Goal: Task Accomplishment & Management: Complete application form

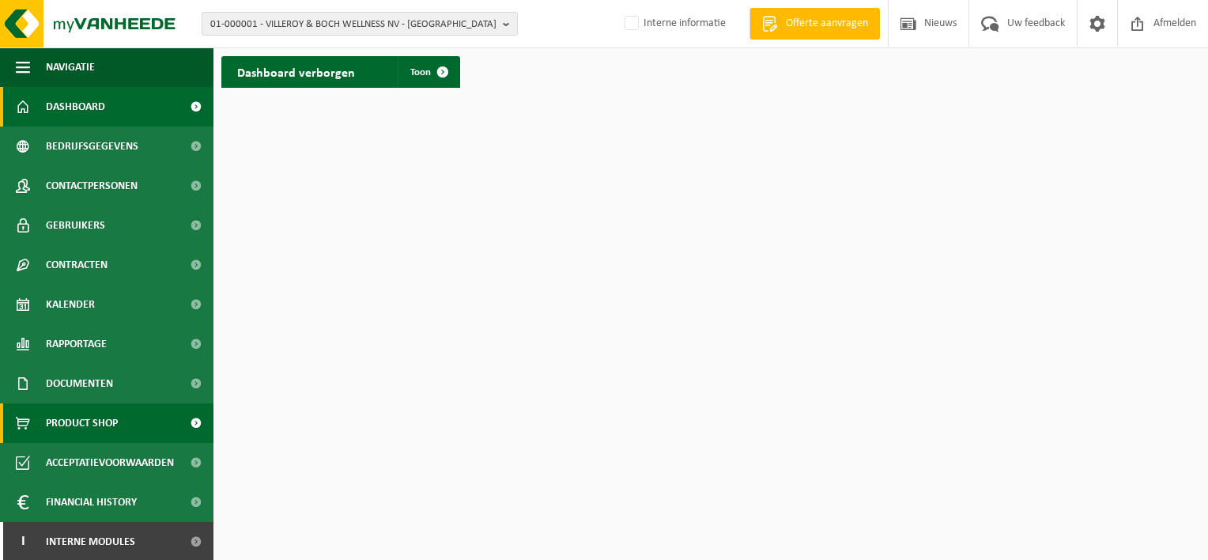
scroll to position [2, 0]
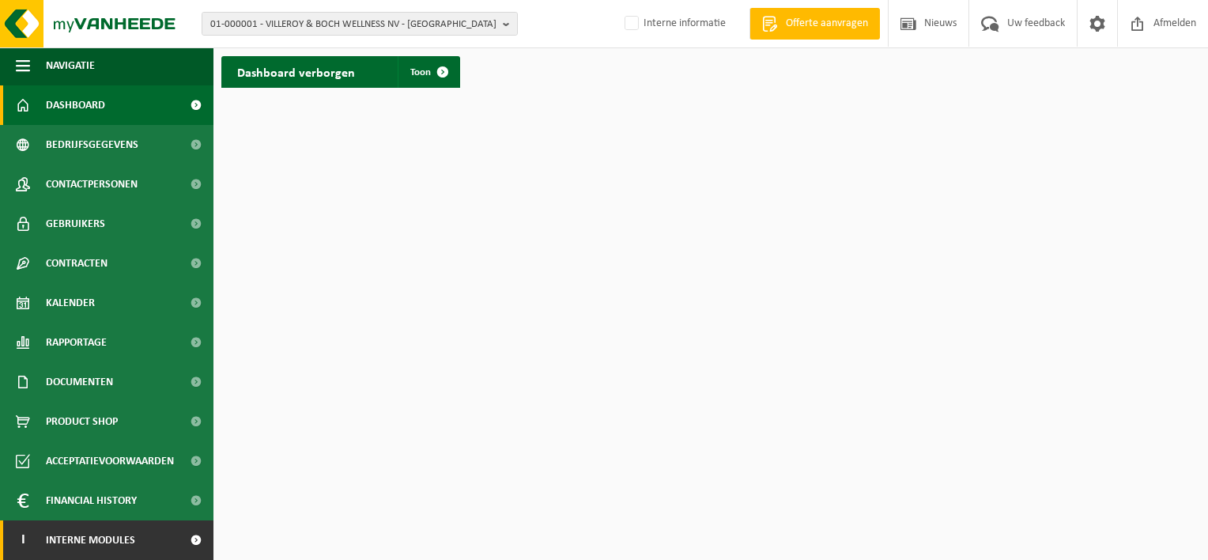
click at [89, 539] on span "Interne modules" at bounding box center [90, 540] width 89 height 40
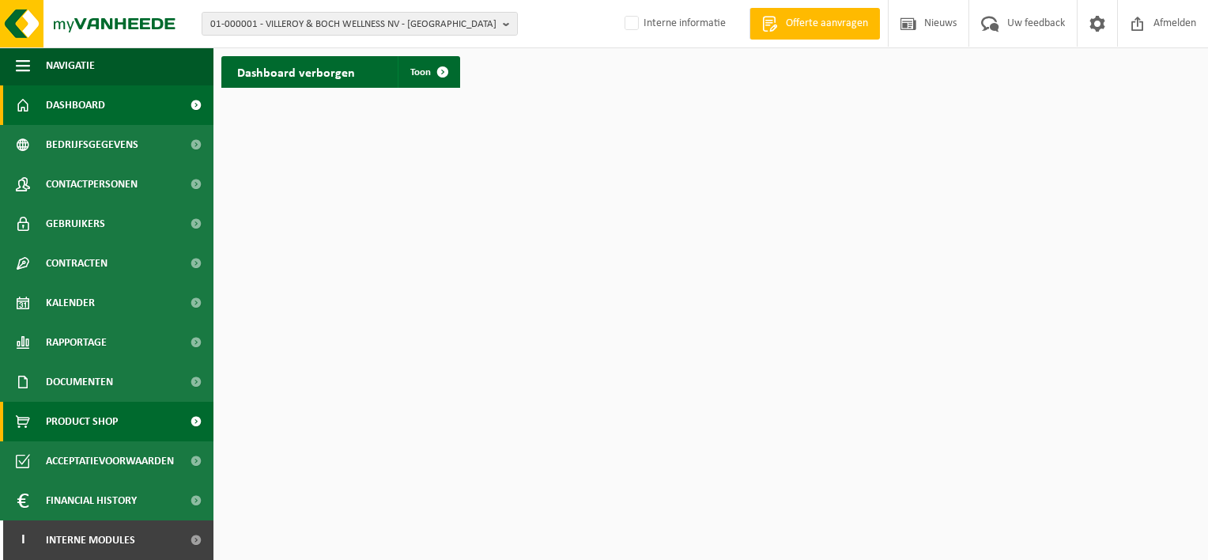
scroll to position [81, 0]
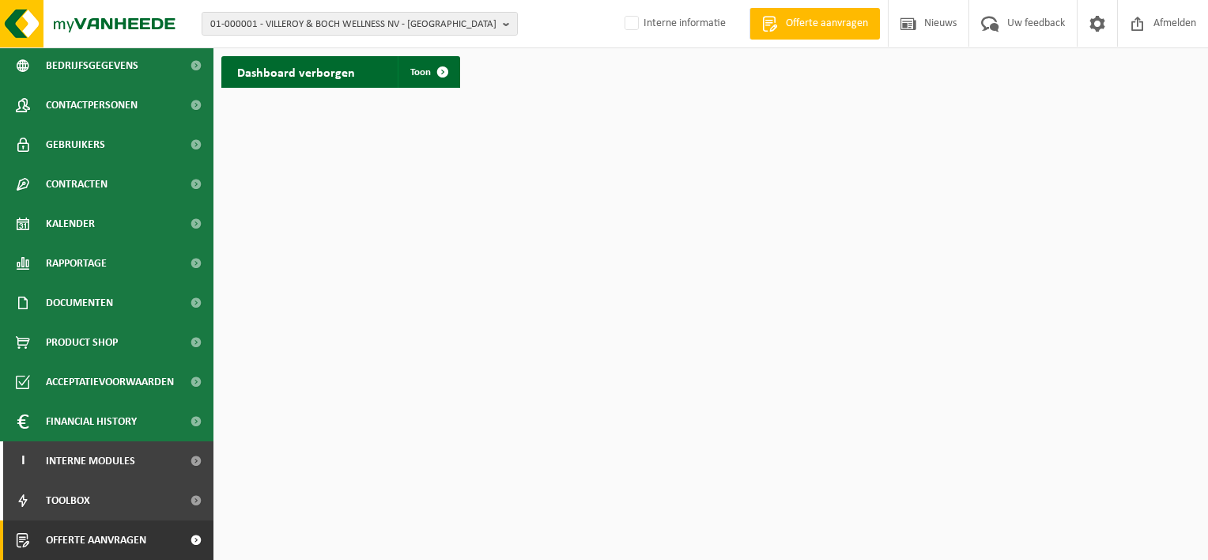
click at [70, 536] on span "Offerte aanvragen" at bounding box center [96, 540] width 100 height 40
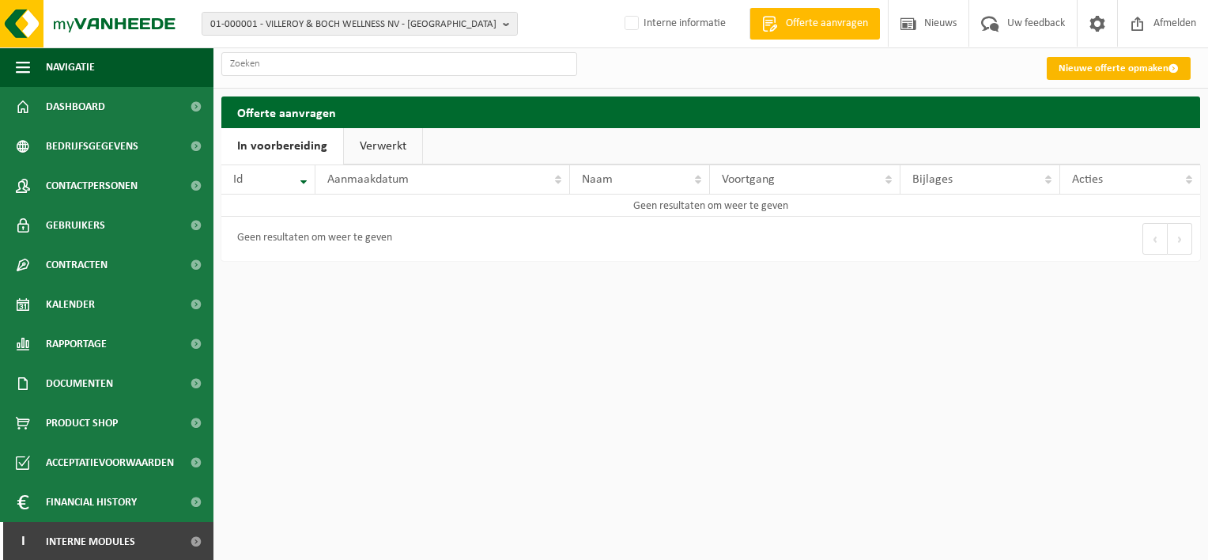
click at [1138, 70] on link "Nieuwe offerte opmaken" at bounding box center [1118, 68] width 144 height 23
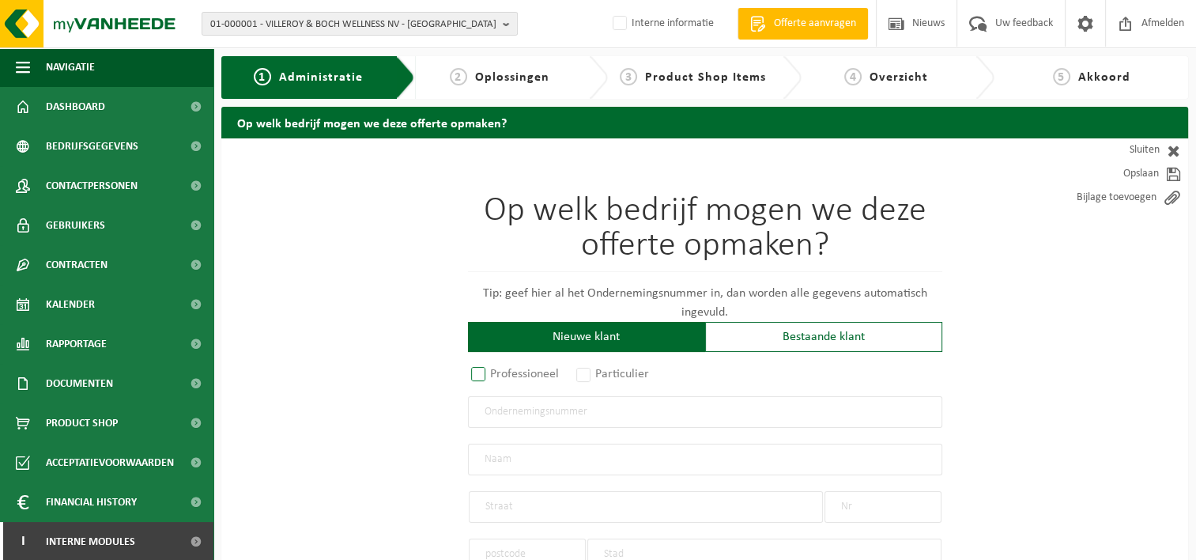
click at [475, 364] on label "Professioneel" at bounding box center [516, 374] width 96 height 22
click at [494, 370] on input "Professioneel" at bounding box center [499, 375] width 10 height 10
radio input "true"
click at [513, 411] on input "text" at bounding box center [705, 412] width 474 height 32
paste input "1004.954.939"
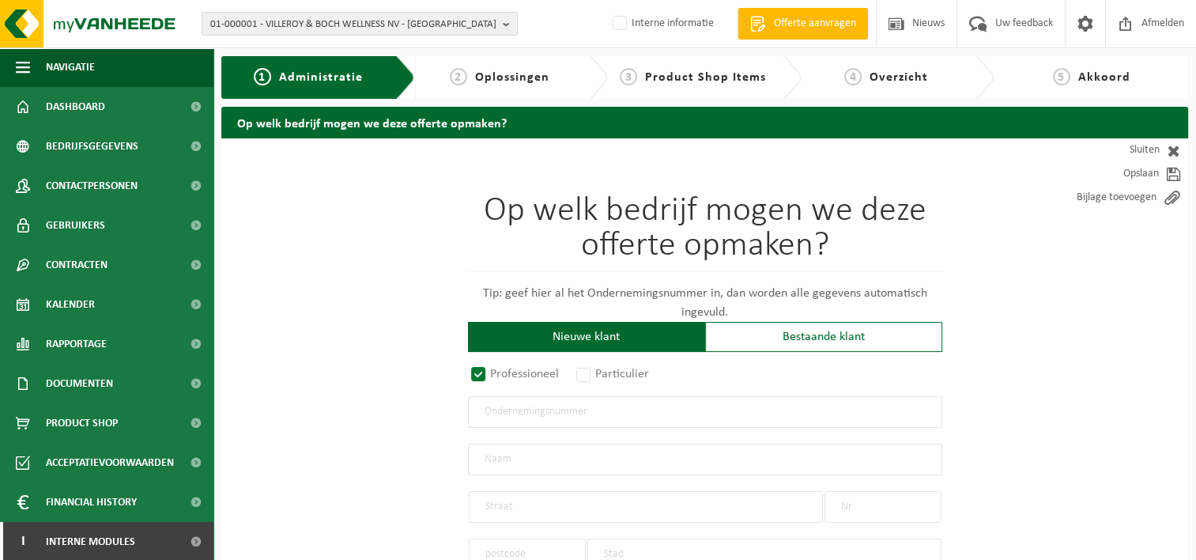
type input "1004.954.939"
radio input "true"
type input "1004954939"
type input "THERMAHEAT BV"
type input "BENELUXPARK"
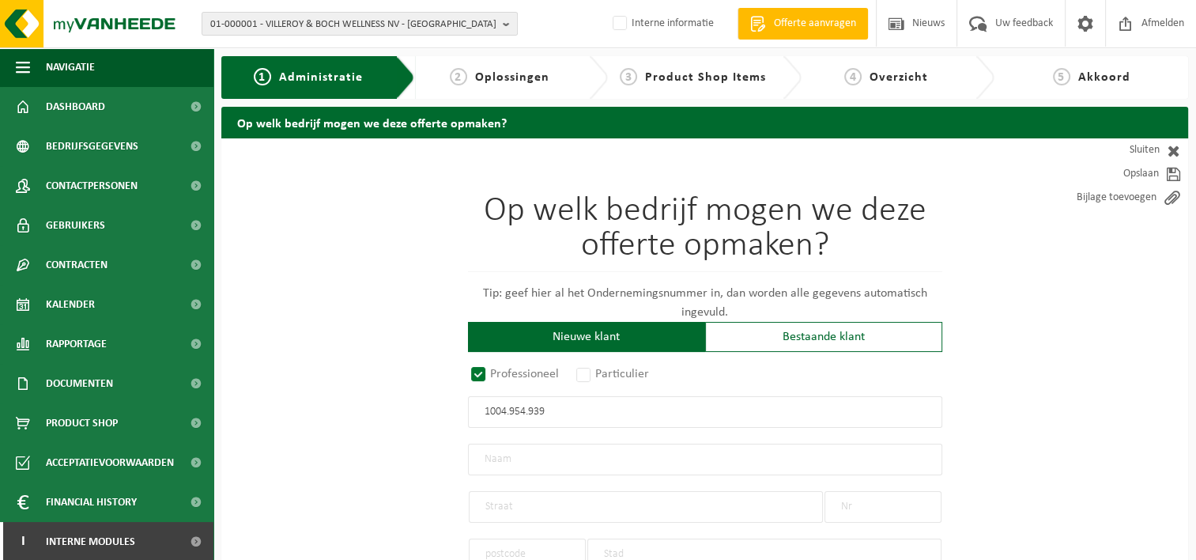
type input "26 / 2"
type input "8500"
type input "KORTRIJK"
select select "D"
select select "NACE_4322"
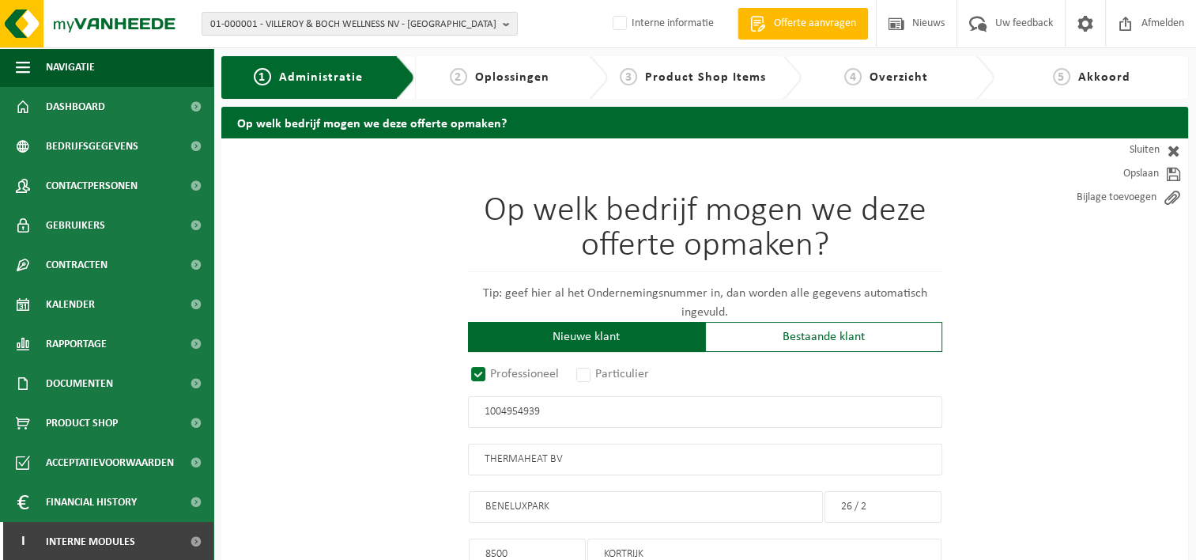
type input "THERMAHEAT BV"
type input "BENELUXPARK"
type input "26 / 2"
type input "8500"
type input "KORTRIJK"
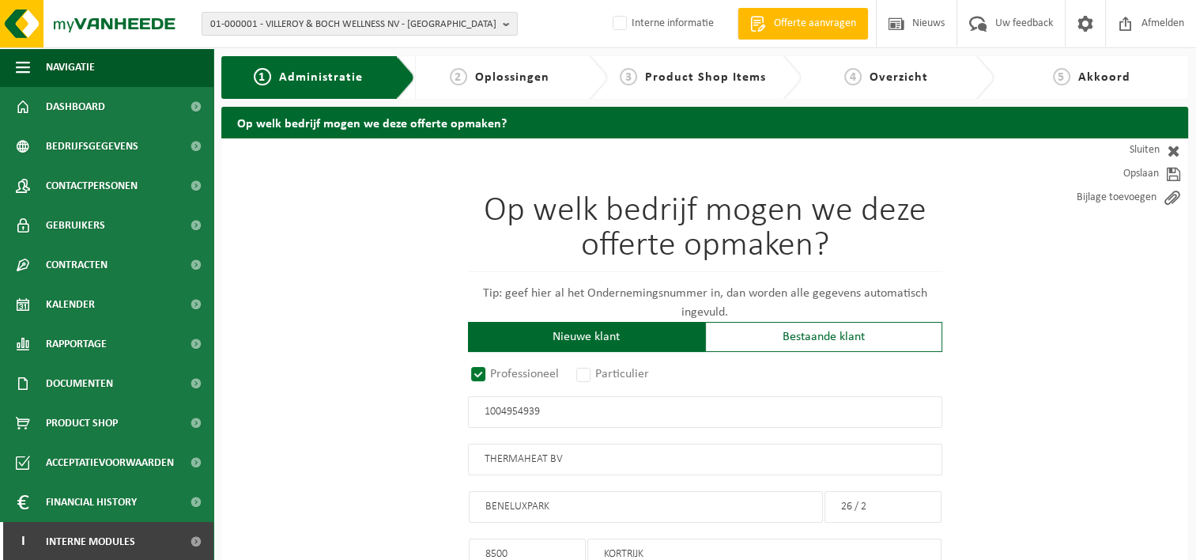
type input "2354735772"
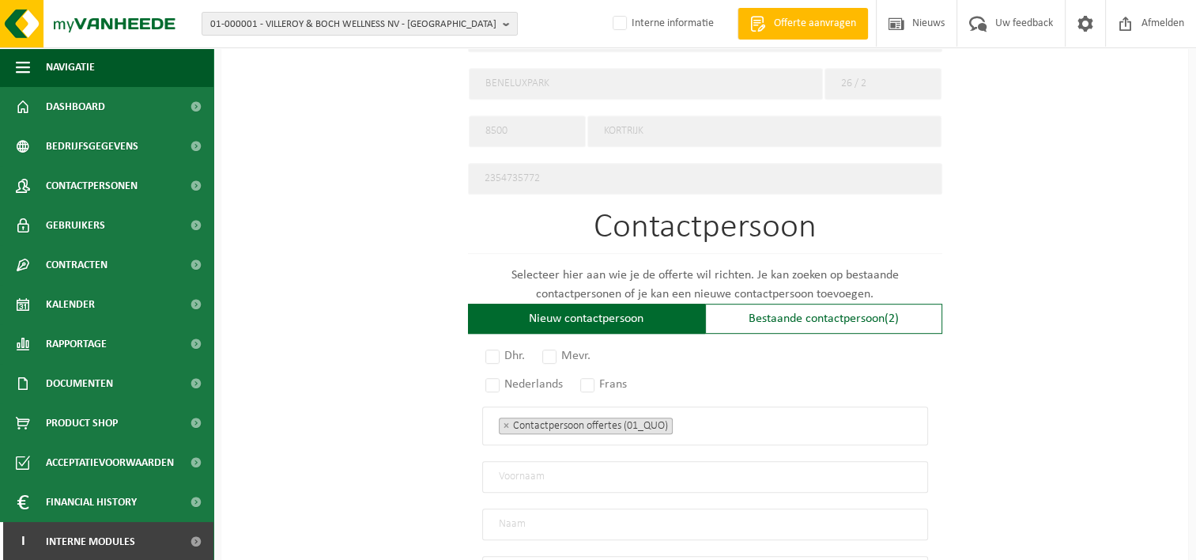
scroll to position [790, 0]
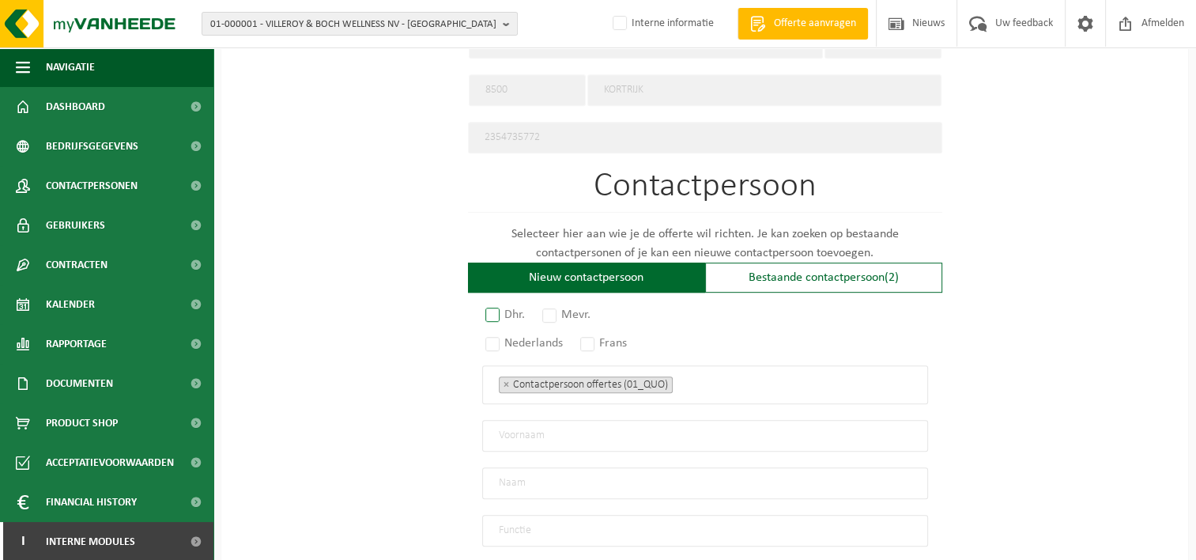
type input "1004954939"
click at [489, 307] on label "Dhr." at bounding box center [505, 314] width 47 height 22
radio input "true"
click at [491, 341] on label "Nederlands" at bounding box center [524, 343] width 85 height 22
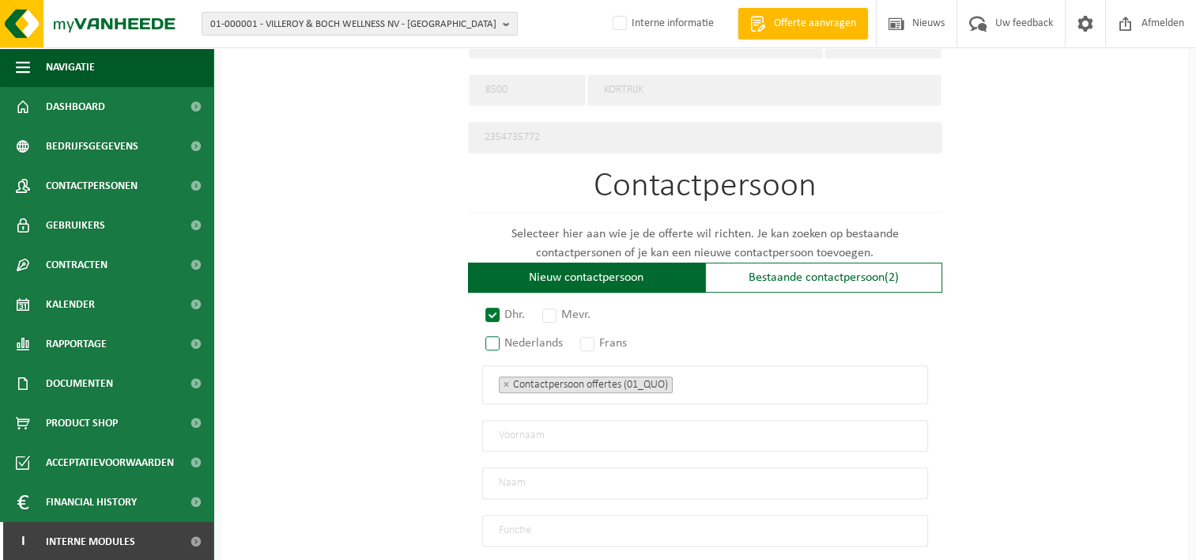
radio input "true"
click at [552, 430] on input "text" at bounding box center [705, 436] width 446 height 32
paste input "Olivier Berland"
drag, startPoint x: 600, startPoint y: 428, endPoint x: 529, endPoint y: 431, distance: 70.4
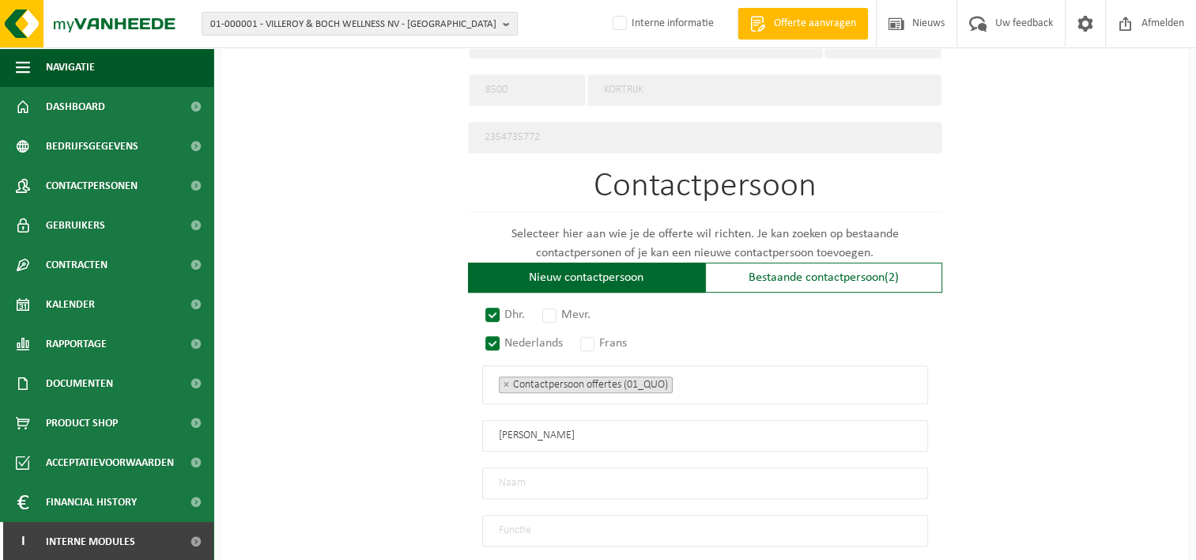
click at [529, 431] on input "Olivier Berland" at bounding box center [705, 436] width 446 height 32
type input "Olivier Berland"
click at [529, 469] on input "text" at bounding box center [705, 483] width 446 height 32
paste input "Berland"
type input "Berland"
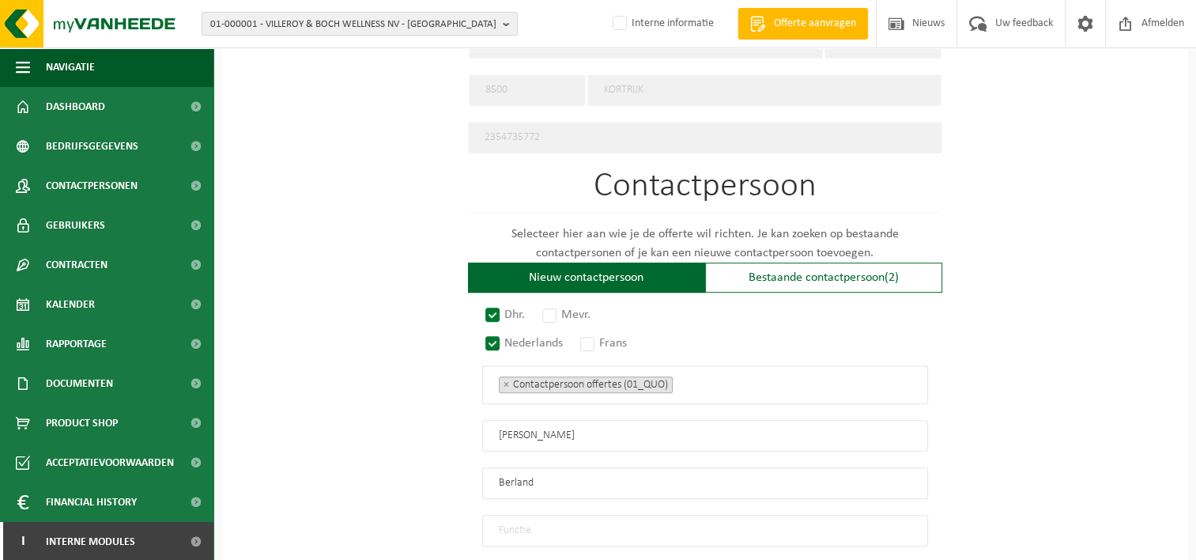
click at [567, 423] on input "Olivier Berland" at bounding box center [705, 436] width 446 height 32
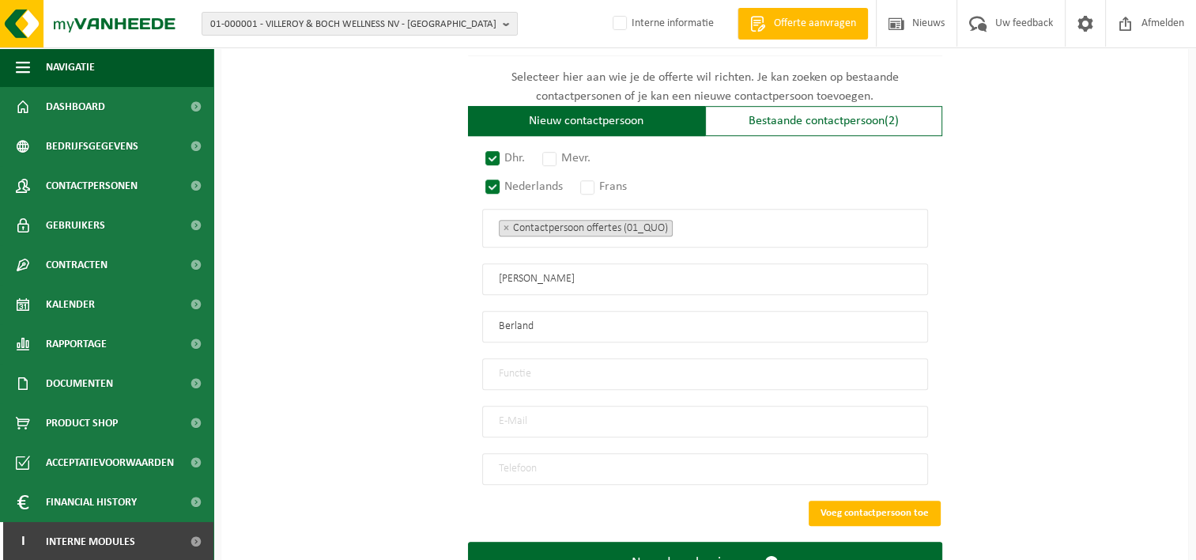
scroll to position [948, 0]
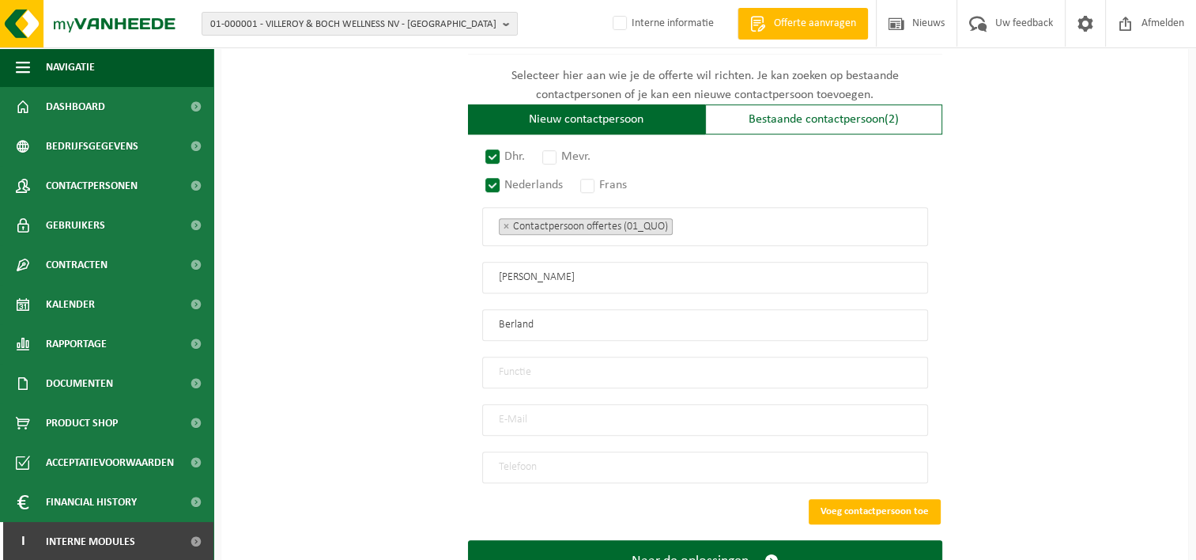
type input "Olivier"
click at [518, 363] on input "text" at bounding box center [705, 372] width 446 height 32
type input "Z"
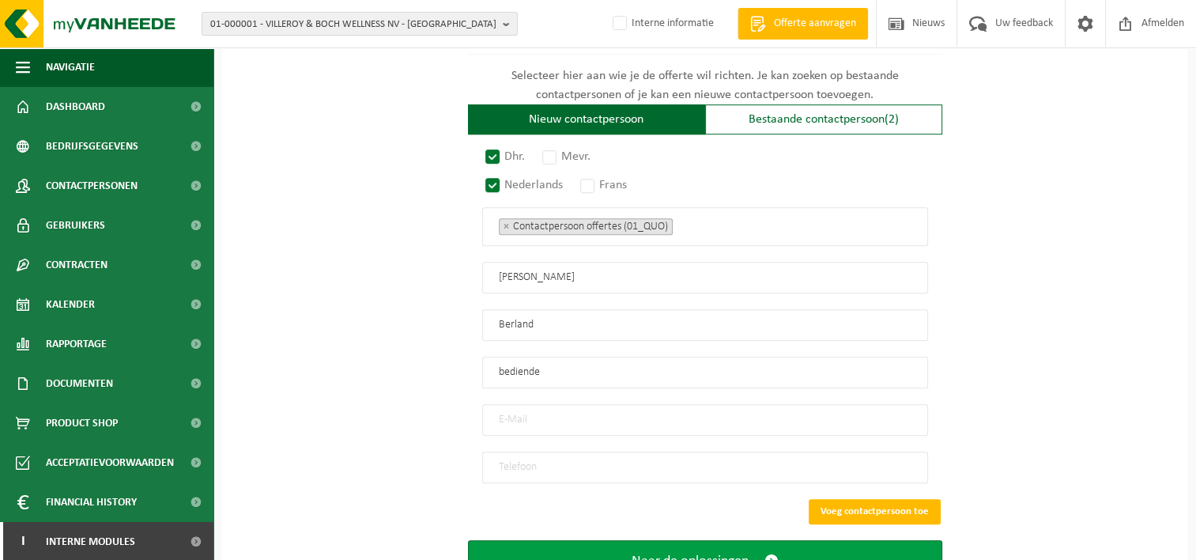
type input "bediende"
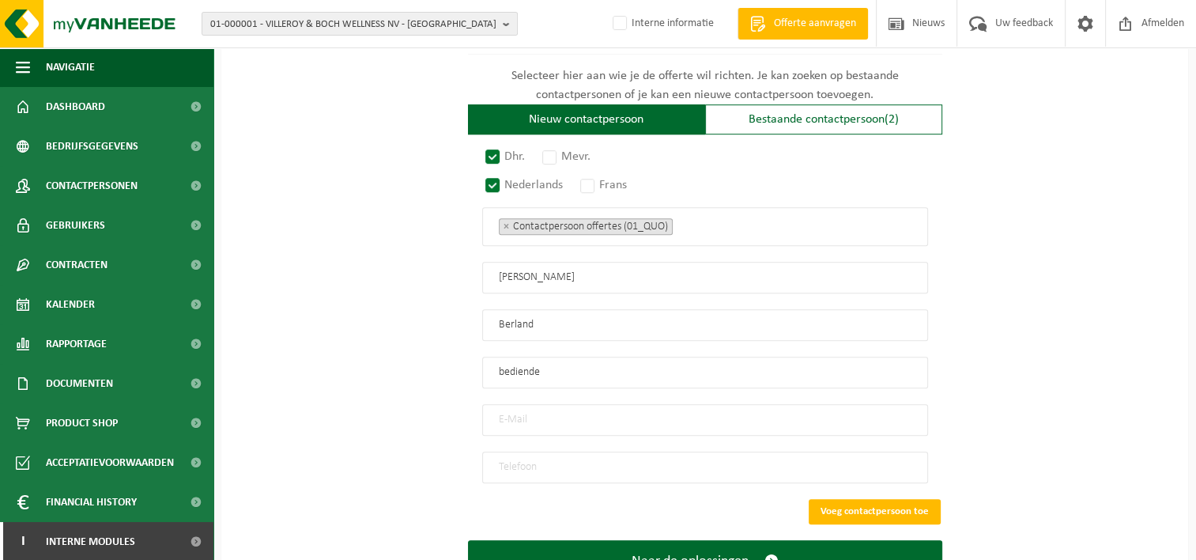
click at [537, 419] on input "email" at bounding box center [705, 420] width 446 height 32
paste input "olivier@thermaheat.be"
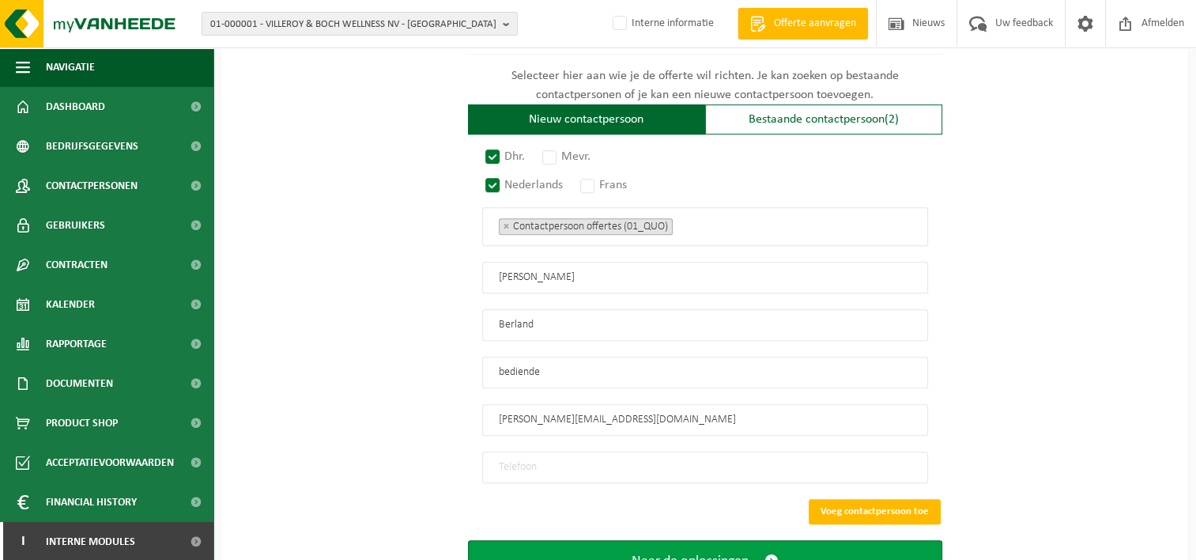
type input "olivier@thermaheat.be"
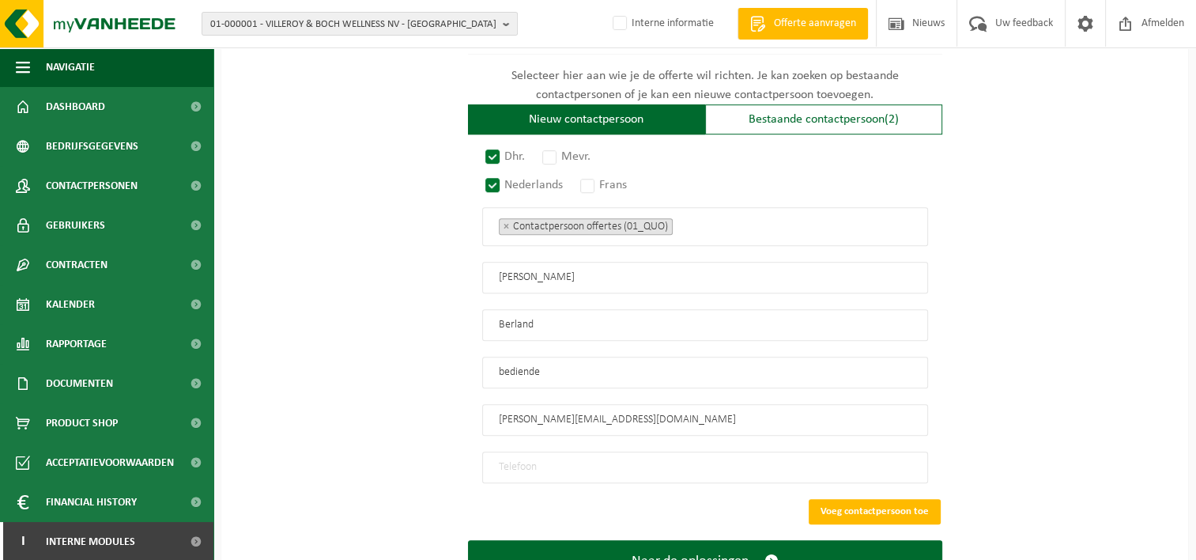
click at [522, 462] on input "tel" at bounding box center [705, 467] width 446 height 32
type input "+32 479 32 68 67"
click at [861, 503] on button "Voeg contactpersoon toe" at bounding box center [874, 511] width 132 height 25
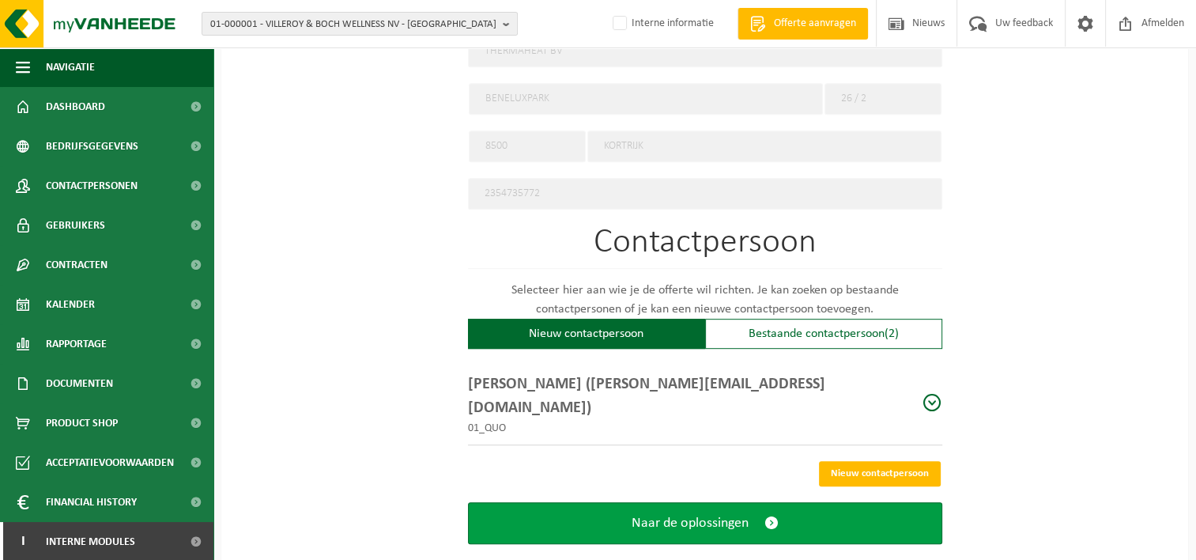
click at [733, 502] on button "Naar de oplossingen" at bounding box center [705, 523] width 474 height 42
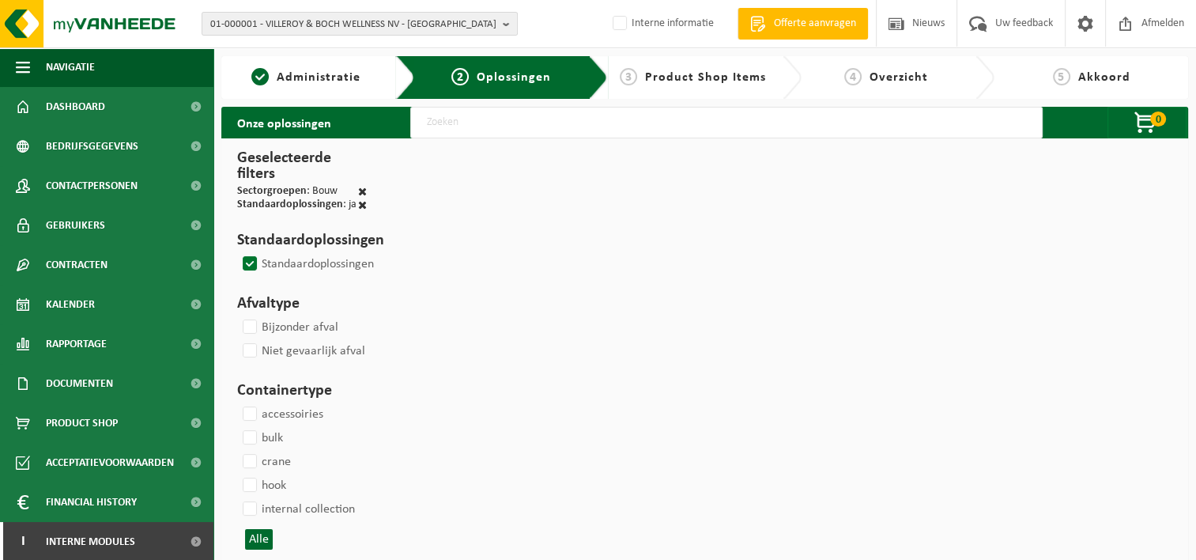
select select
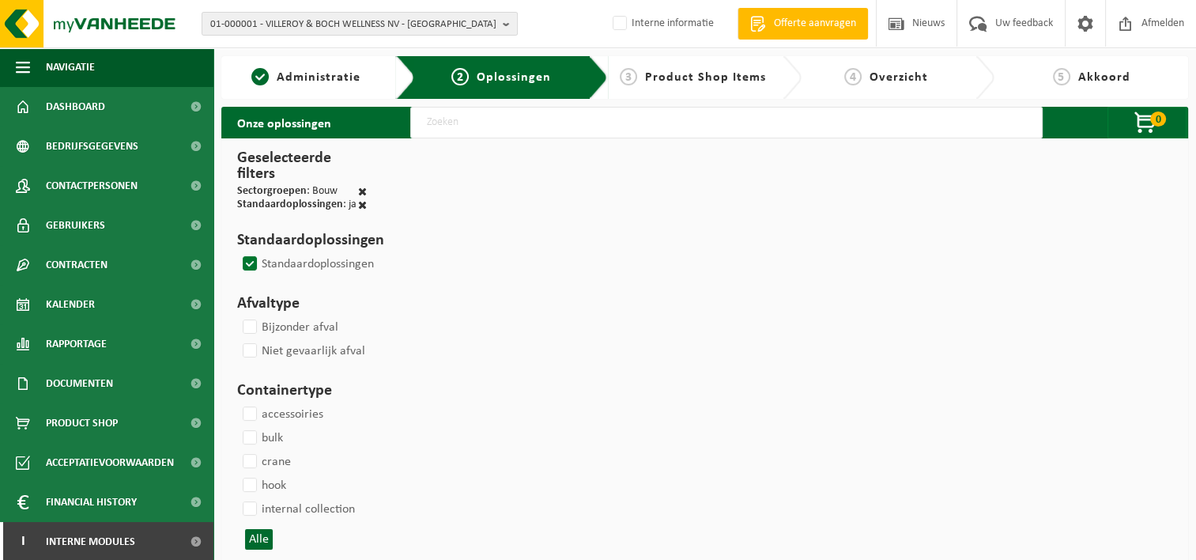
select select
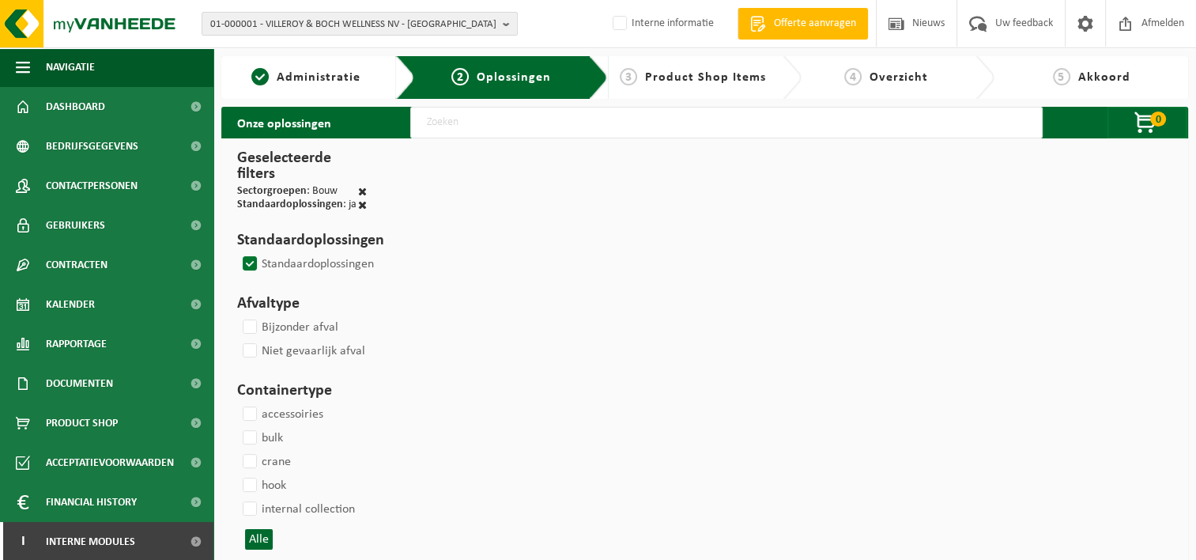
select select
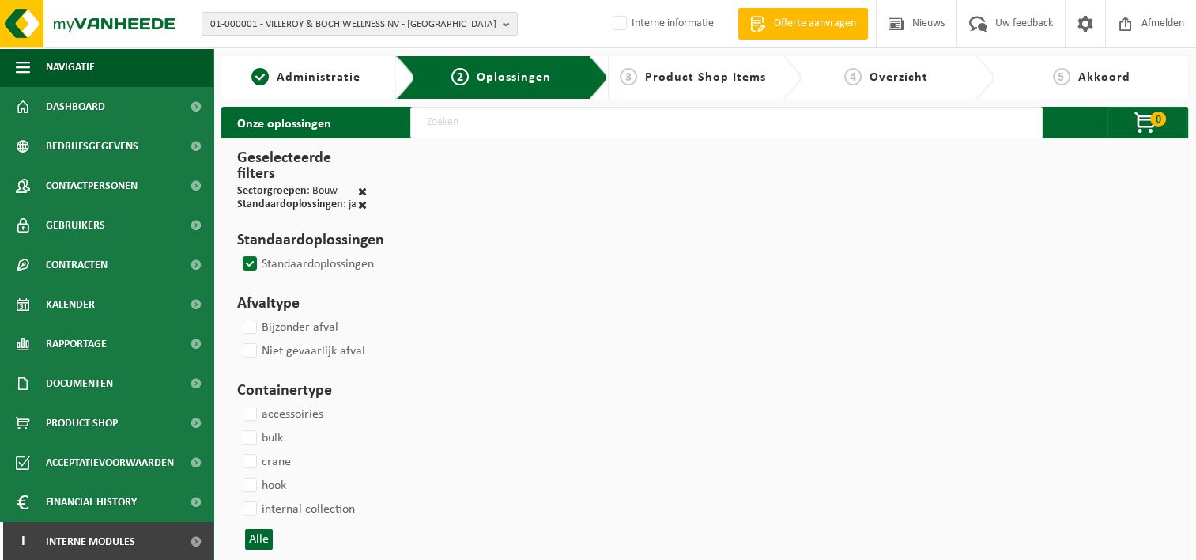
select select
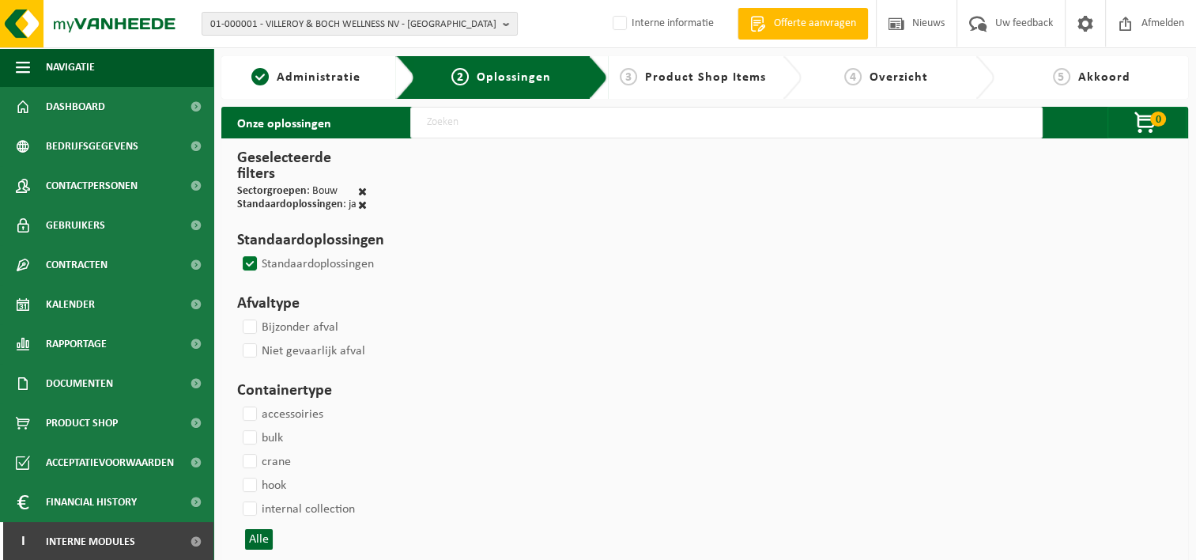
select select
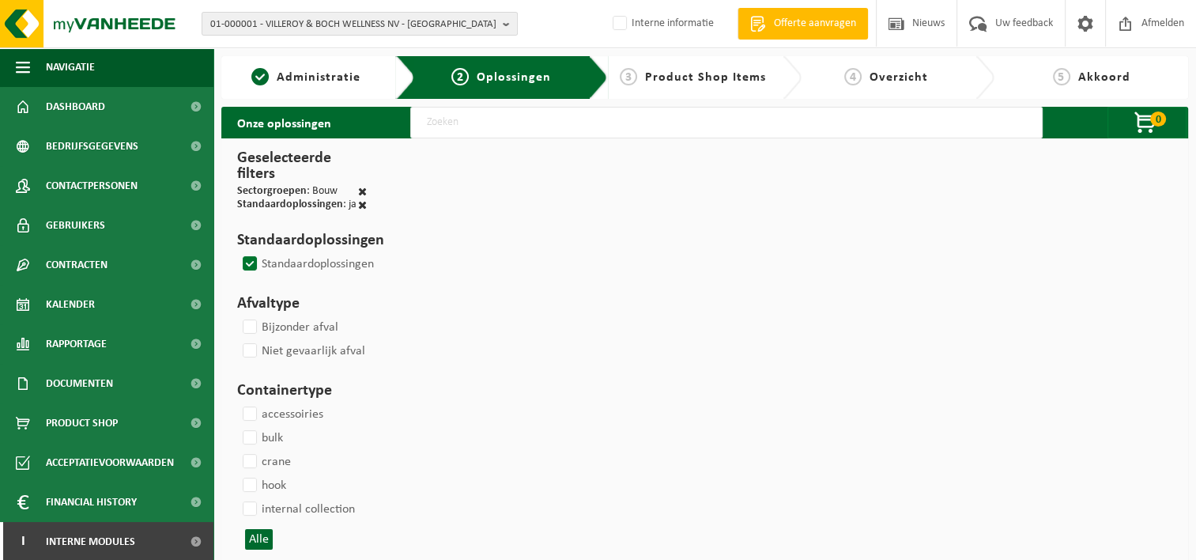
select select
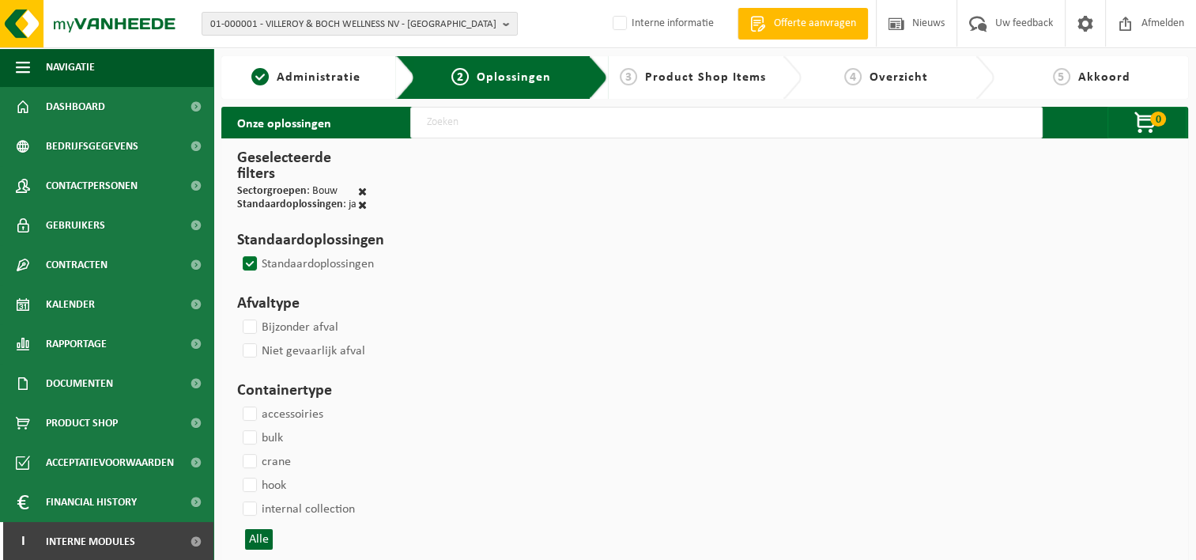
select select
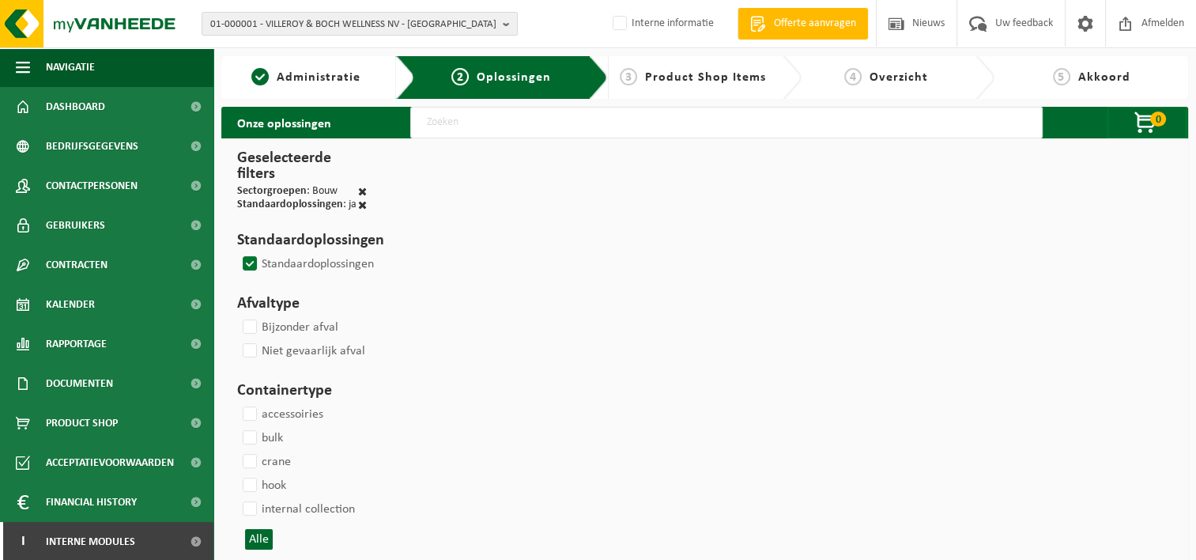
select select
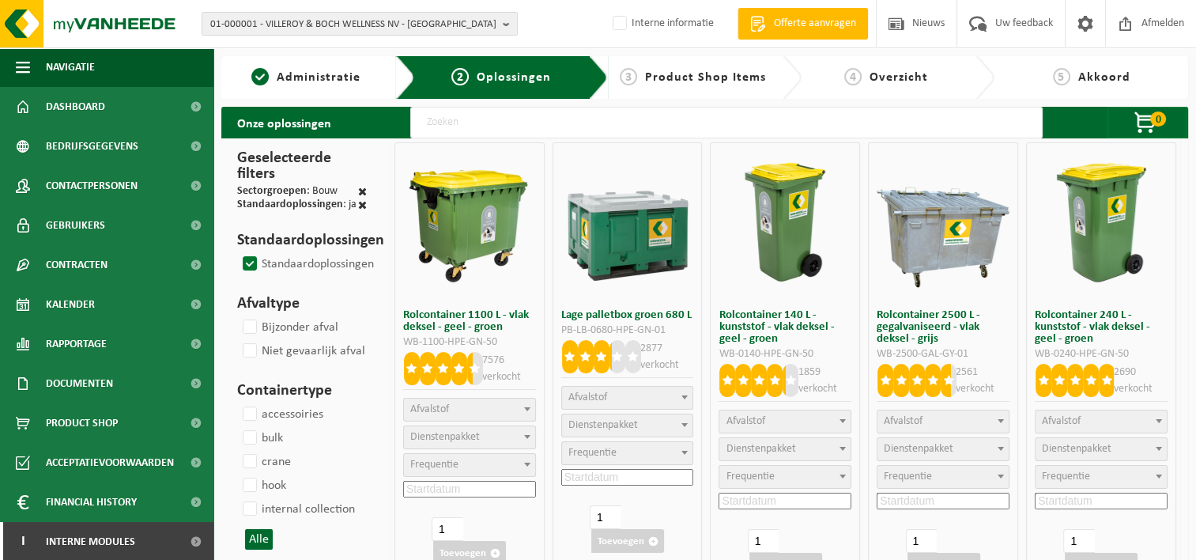
click at [956, 424] on span "Afvalstof" at bounding box center [942, 421] width 131 height 22
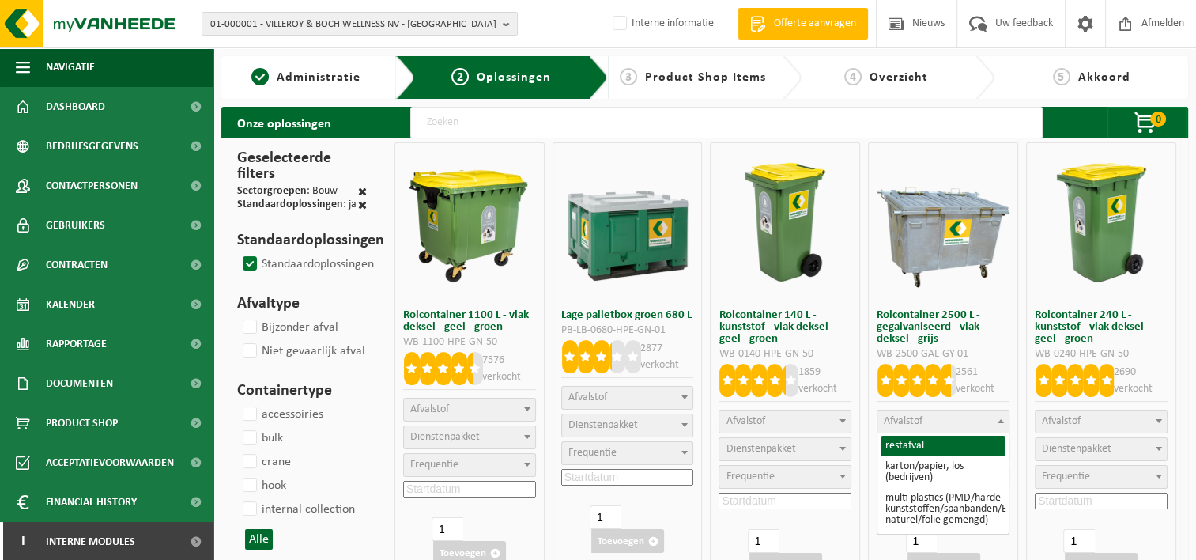
select select "29"
select select
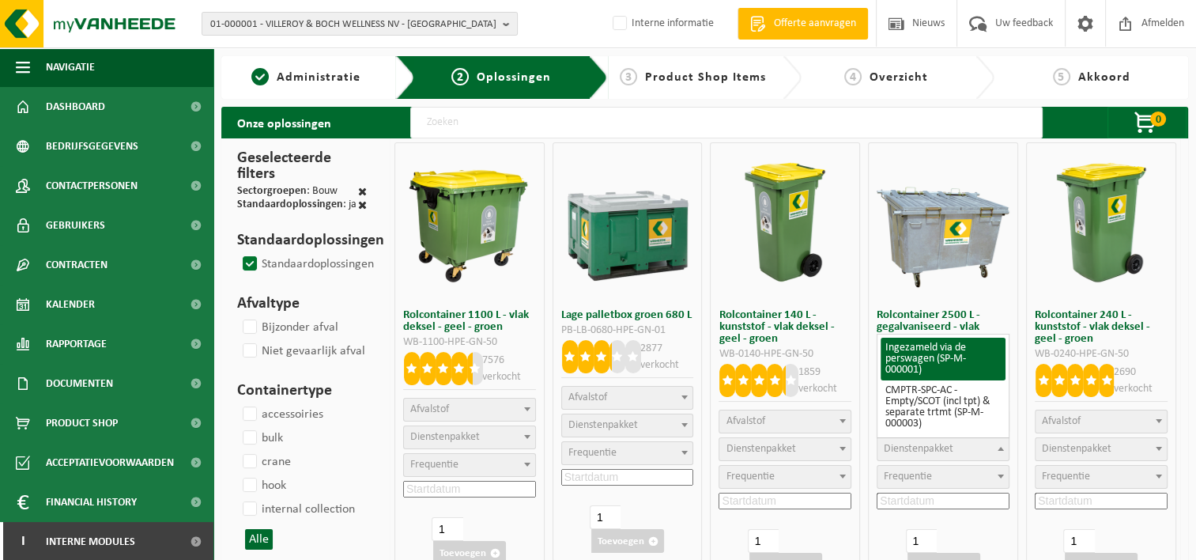
click at [902, 449] on span "Dienstenpakket" at bounding box center [919, 449] width 70 height 12
select select "2"
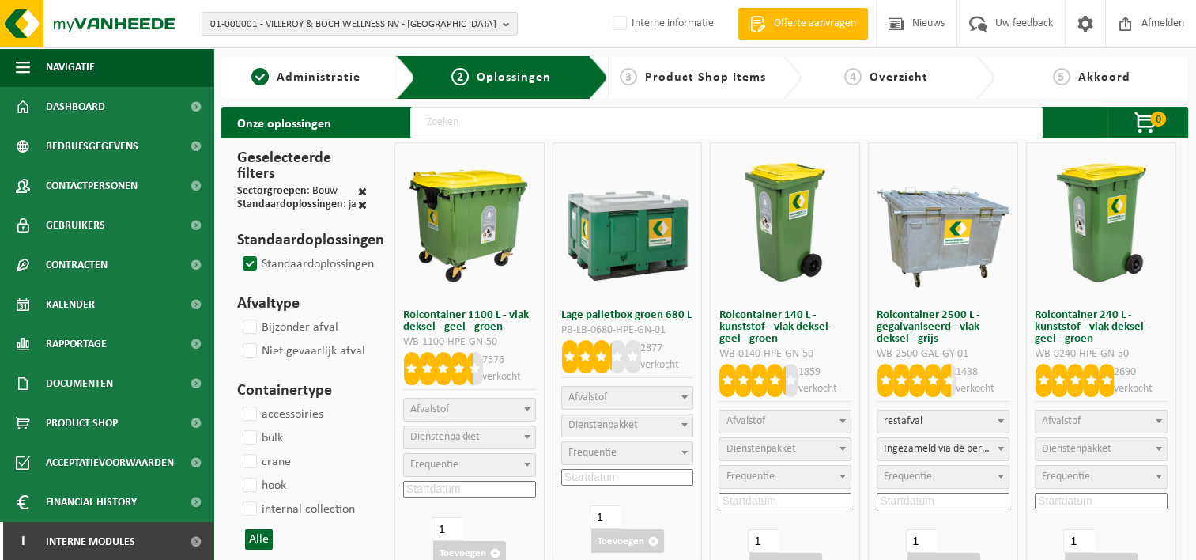
click at [923, 477] on span "Frequentie" at bounding box center [908, 476] width 48 height 12
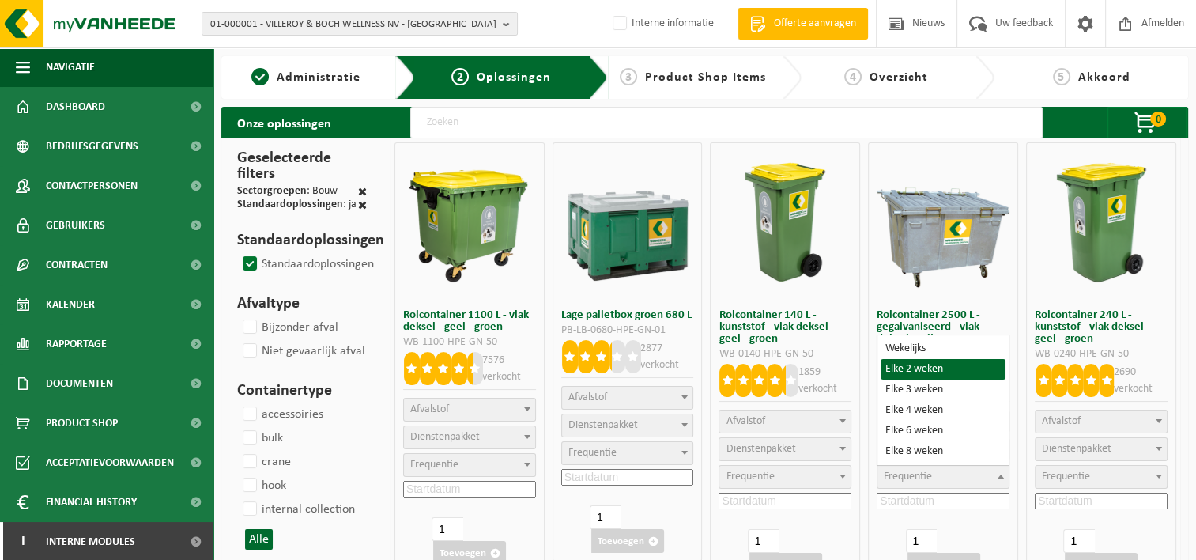
select select "11"
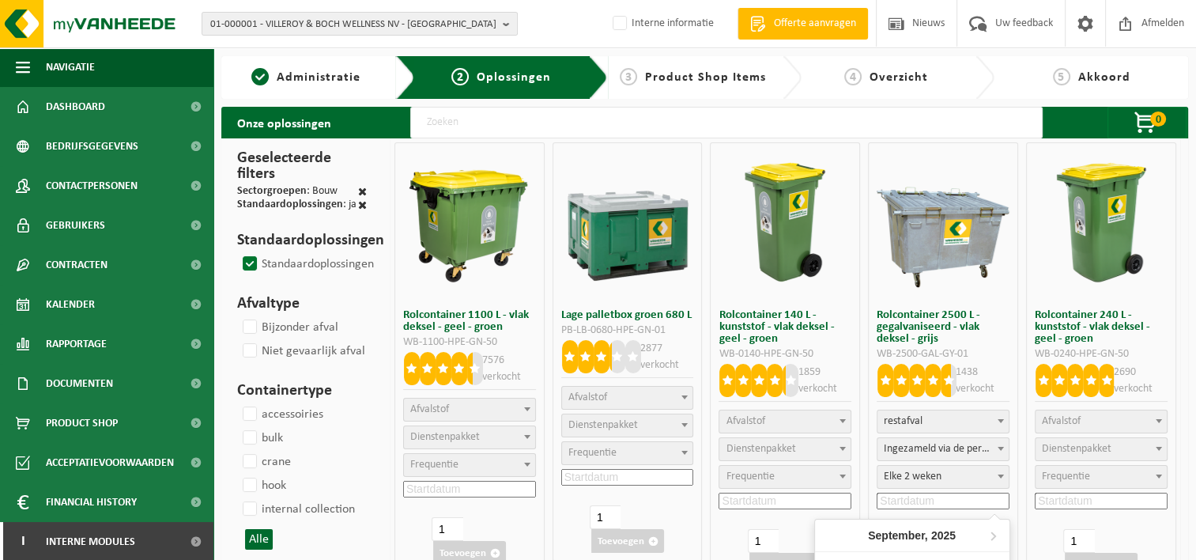
click at [900, 502] on input at bounding box center [942, 500] width 133 height 17
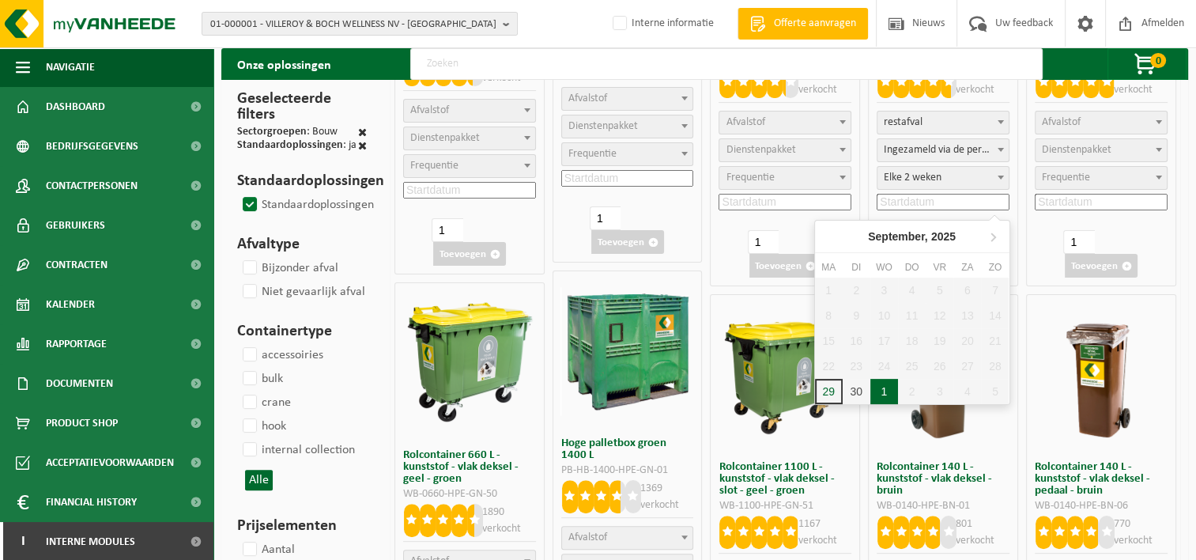
scroll to position [316, 0]
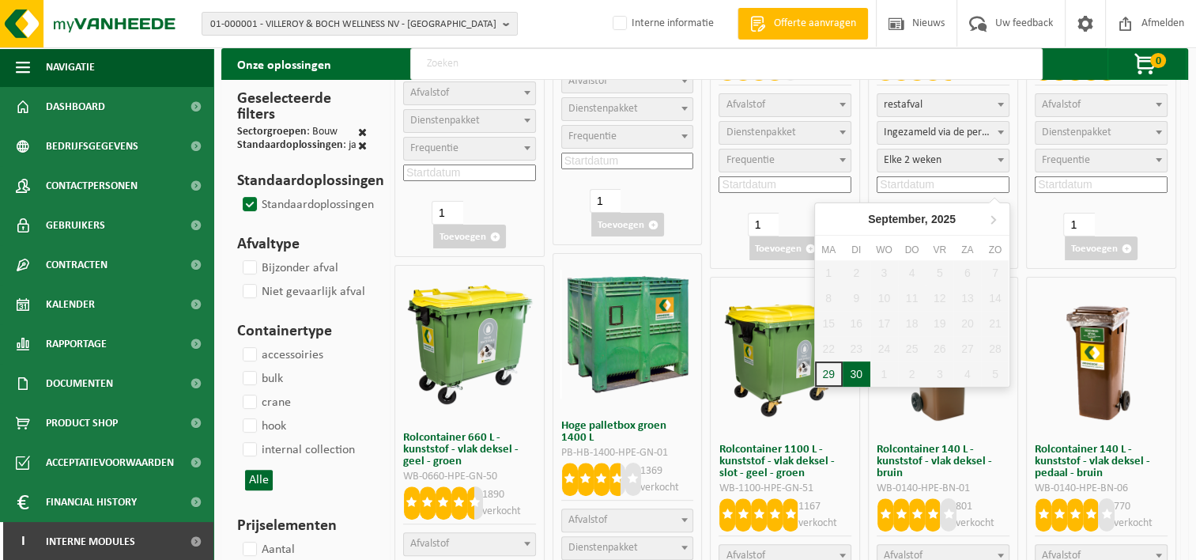
click at [853, 371] on div "30" at bounding box center [856, 373] width 28 height 25
type input "2025-09-30"
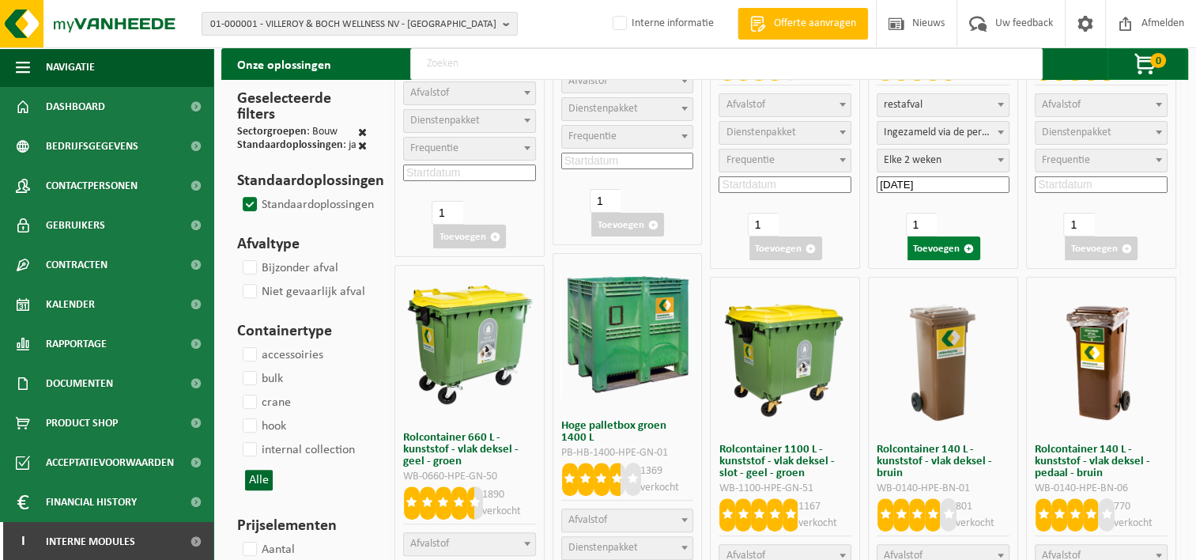
click at [933, 247] on button "Toevoegen" at bounding box center [943, 248] width 73 height 24
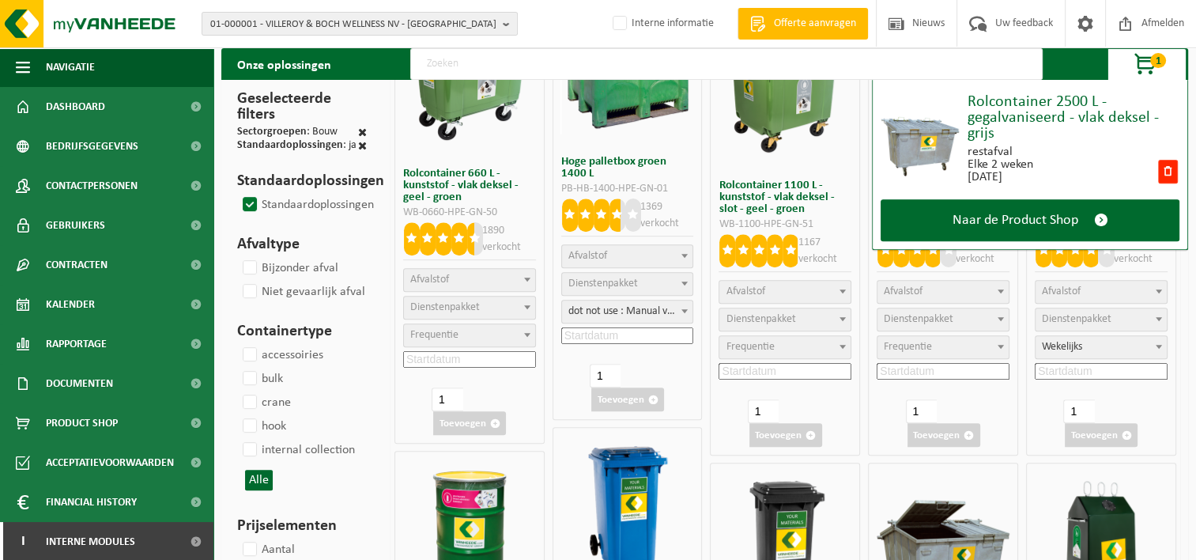
scroll to position [474, 0]
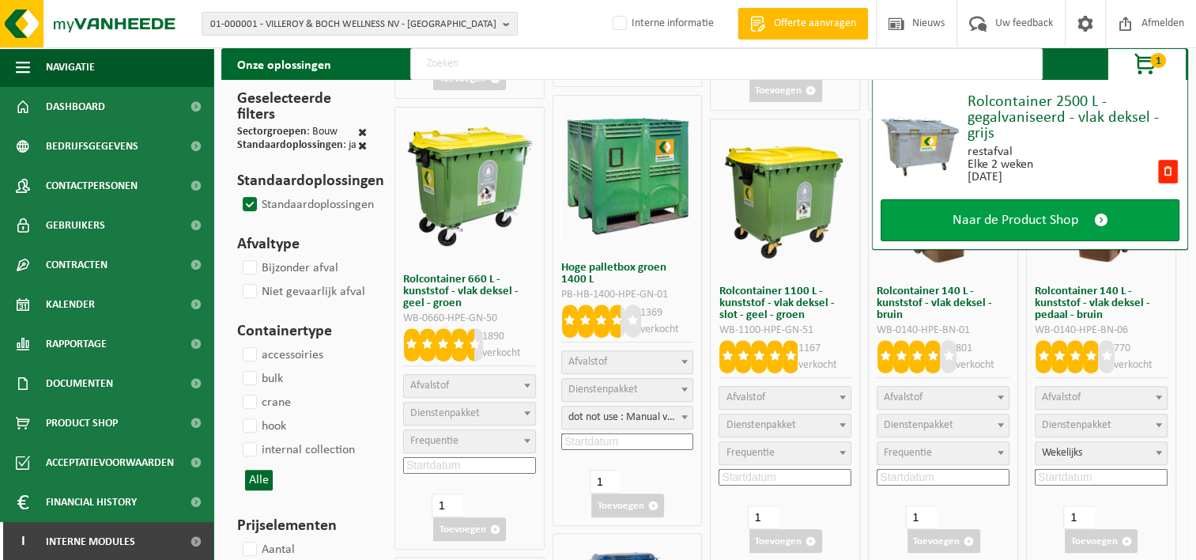
click at [1064, 229] on link "Naar de Product Shop" at bounding box center [1029, 220] width 299 height 42
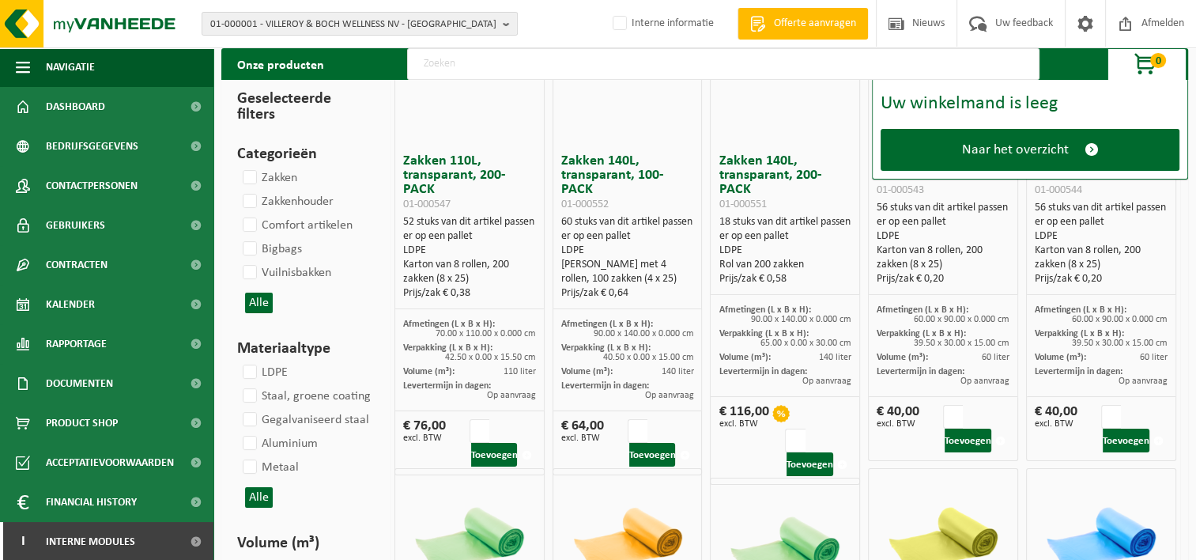
scroll to position [158, 0]
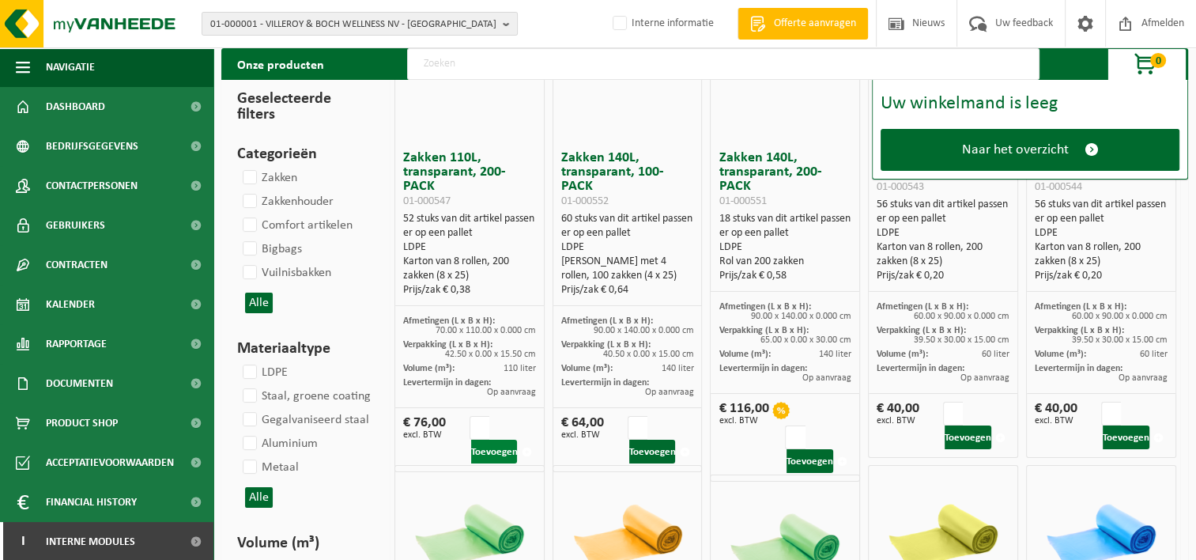
click at [480, 439] on button "Toevoegen" at bounding box center [494, 451] width 47 height 24
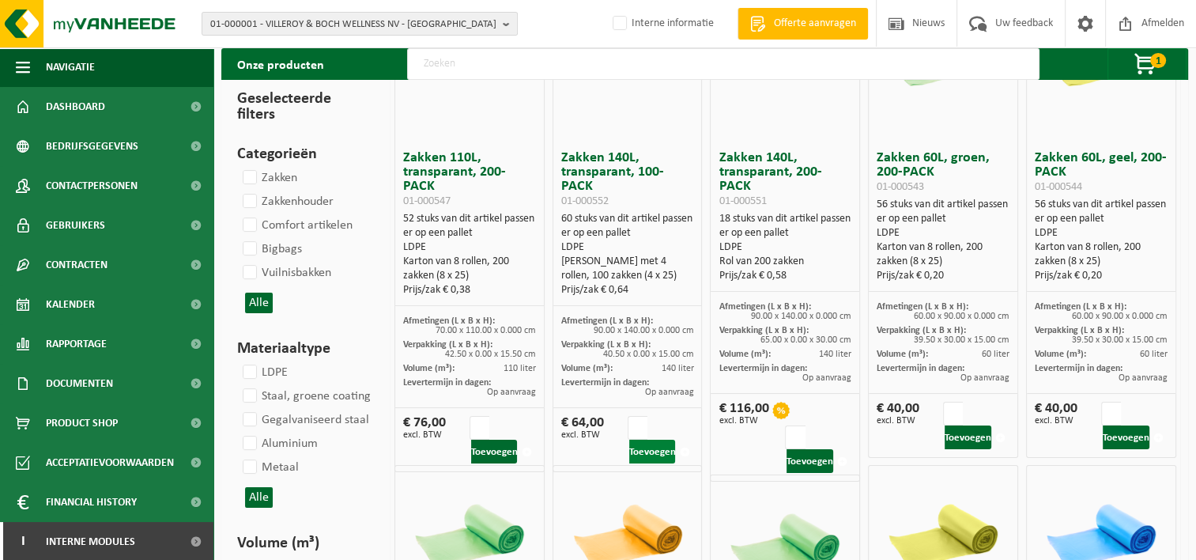
click at [643, 439] on button "Toevoegen" at bounding box center [652, 451] width 47 height 24
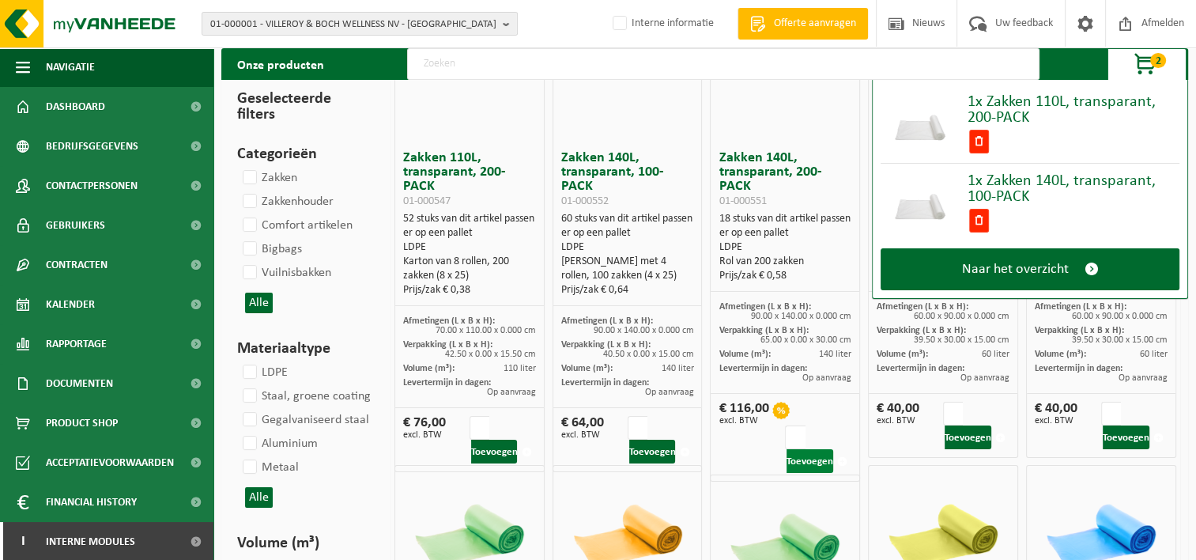
click at [803, 449] on button "Toevoegen" at bounding box center [809, 461] width 47 height 24
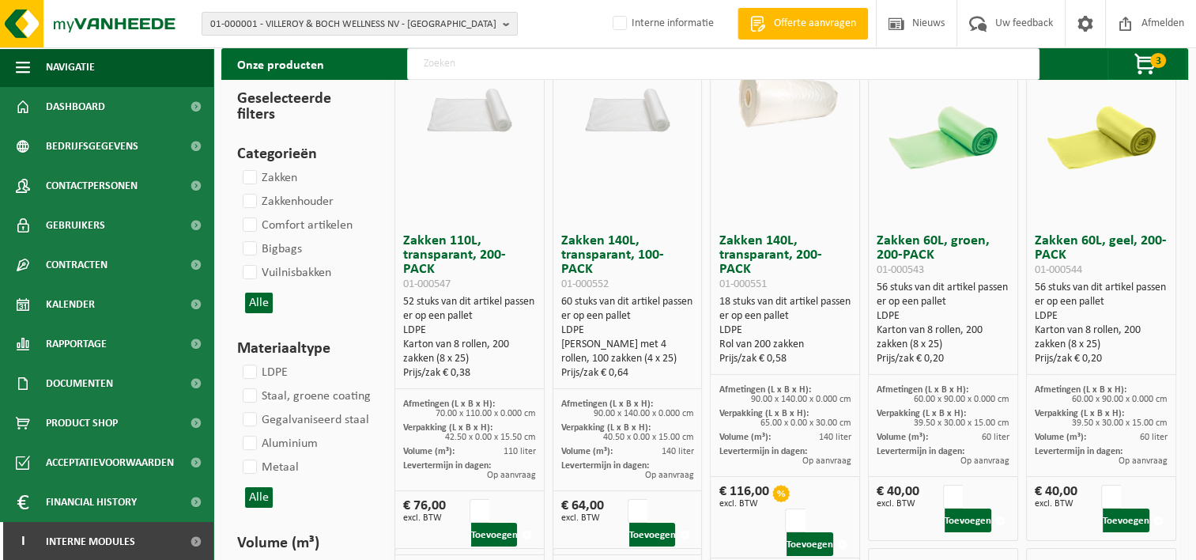
scroll to position [0, 0]
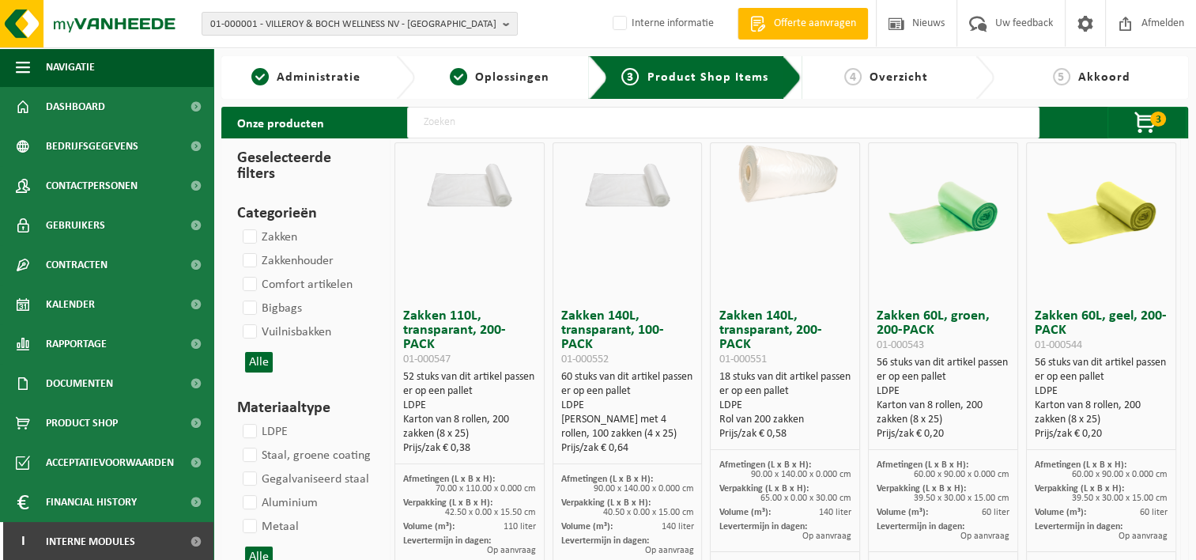
click at [891, 82] on span "Overzicht" at bounding box center [898, 77] width 58 height 13
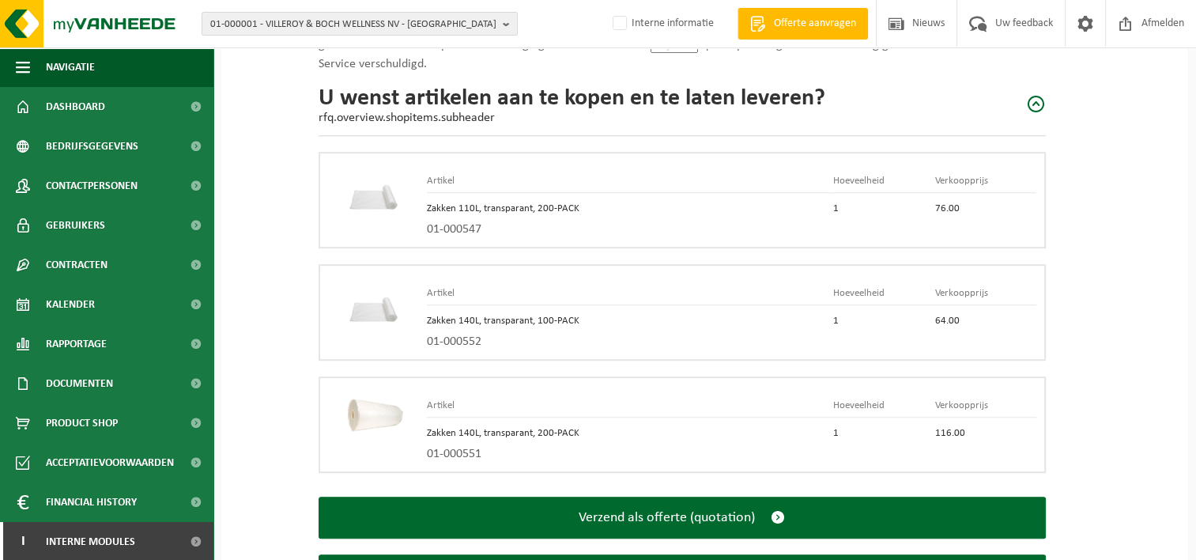
scroll to position [789, 0]
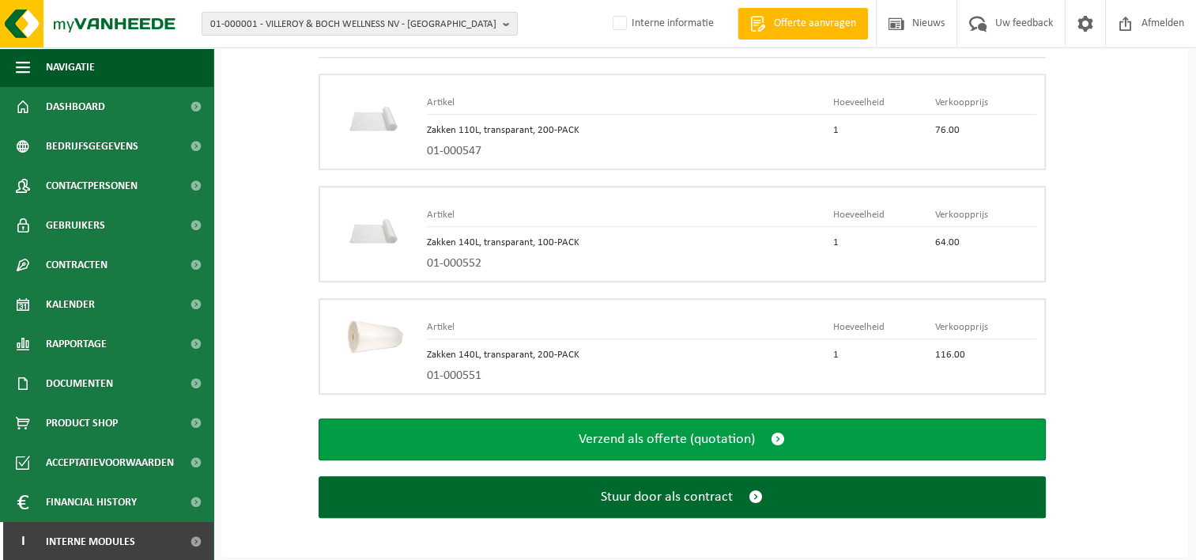
click at [631, 424] on button "Verzend als offerte (quotation)" at bounding box center [681, 439] width 727 height 42
